Goal: Use online tool/utility: Utilize a website feature to perform a specific function

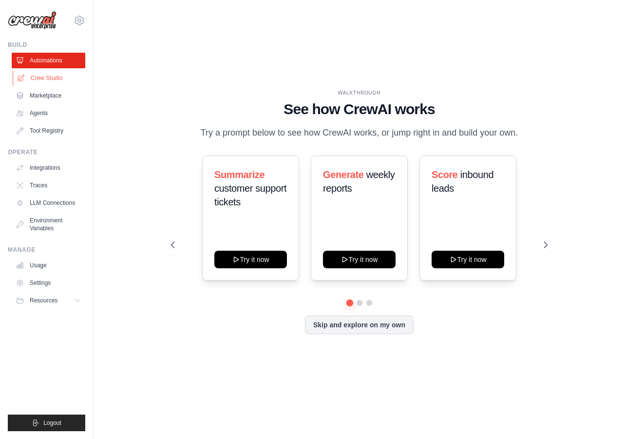
click at [58, 78] on link "Crew Studio" at bounding box center [50, 78] width 74 height 16
click at [69, 428] on button "Logout" at bounding box center [46, 422] width 77 height 17
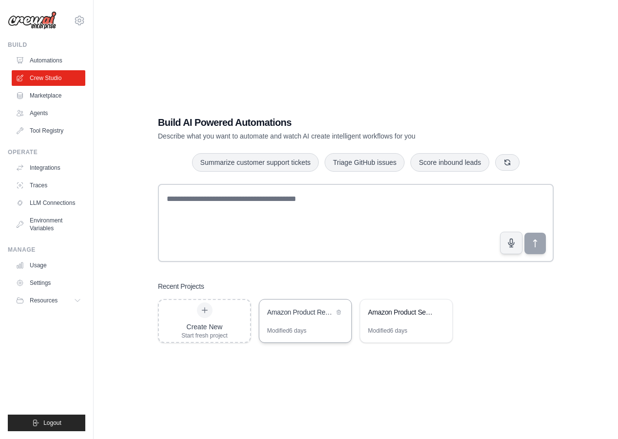
click at [327, 335] on div "Modified 6 days" at bounding box center [305, 334] width 92 height 16
click at [411, 326] on div "Modified 6 days" at bounding box center [406, 334] width 92 height 16
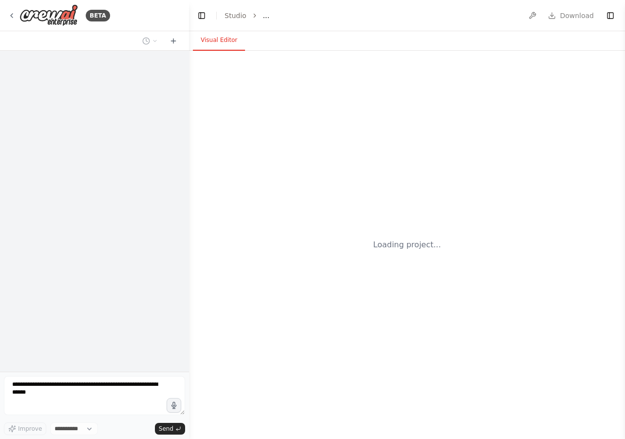
select select "****"
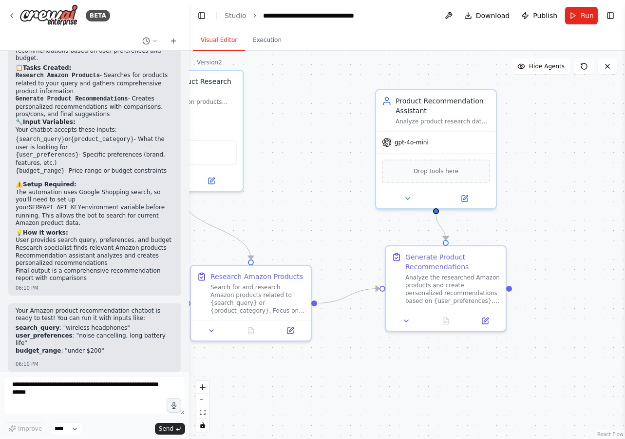
drag, startPoint x: 378, startPoint y: 285, endPoint x: 574, endPoint y: 343, distance: 205.2
click at [574, 343] on div ".deletable-edge-delete-btn { width: 20px; height: 20px; border: 0px solid #ffff…" at bounding box center [407, 245] width 436 height 388
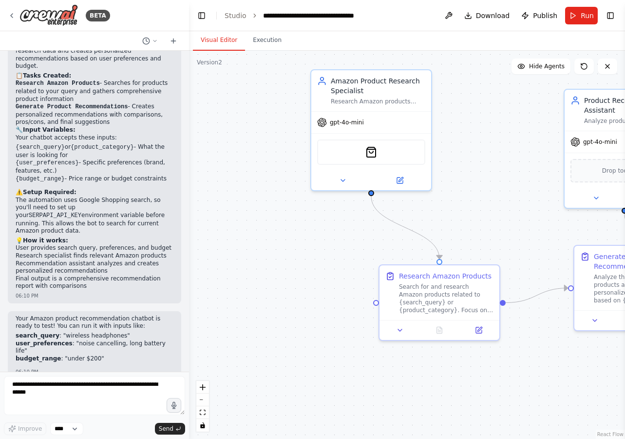
drag, startPoint x: 353, startPoint y: 195, endPoint x: 495, endPoint y: 195, distance: 141.8
click at [495, 195] on div ".deletable-edge-delete-btn { width: 20px; height: 20px; border: 0px solid #ffff…" at bounding box center [407, 245] width 436 height 388
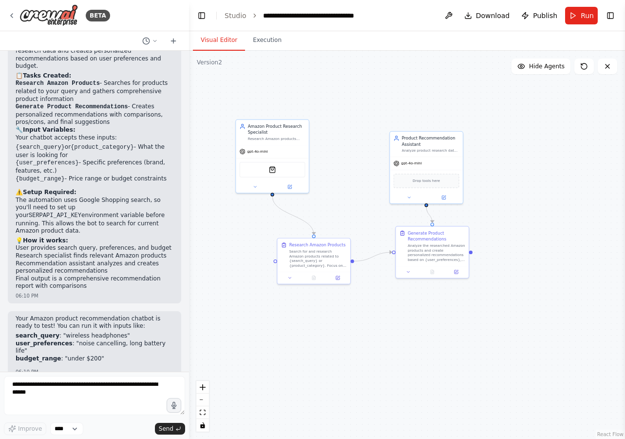
drag, startPoint x: 512, startPoint y: 207, endPoint x: 364, endPoint y: 207, distance: 147.6
click at [364, 207] on div ".deletable-edge-delete-btn { width: 20px; height: 20px; border: 0px solid #ffff…" at bounding box center [407, 245] width 436 height 388
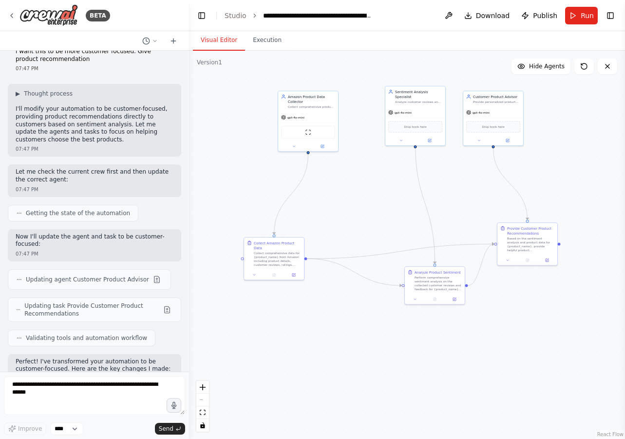
scroll to position [1493, 0]
